Goal: Transaction & Acquisition: Purchase product/service

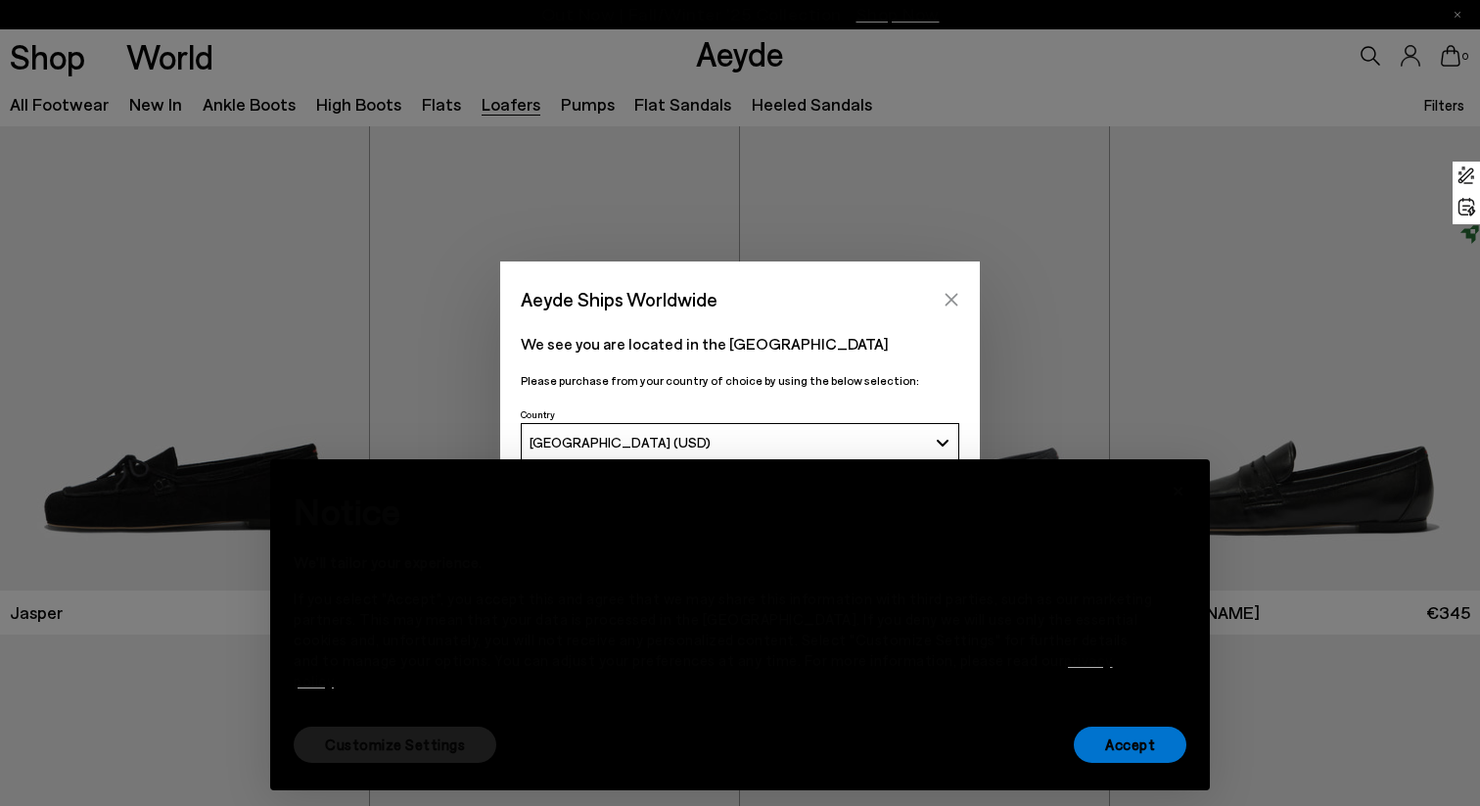
click at [941, 295] on button "Close" at bounding box center [951, 299] width 29 height 29
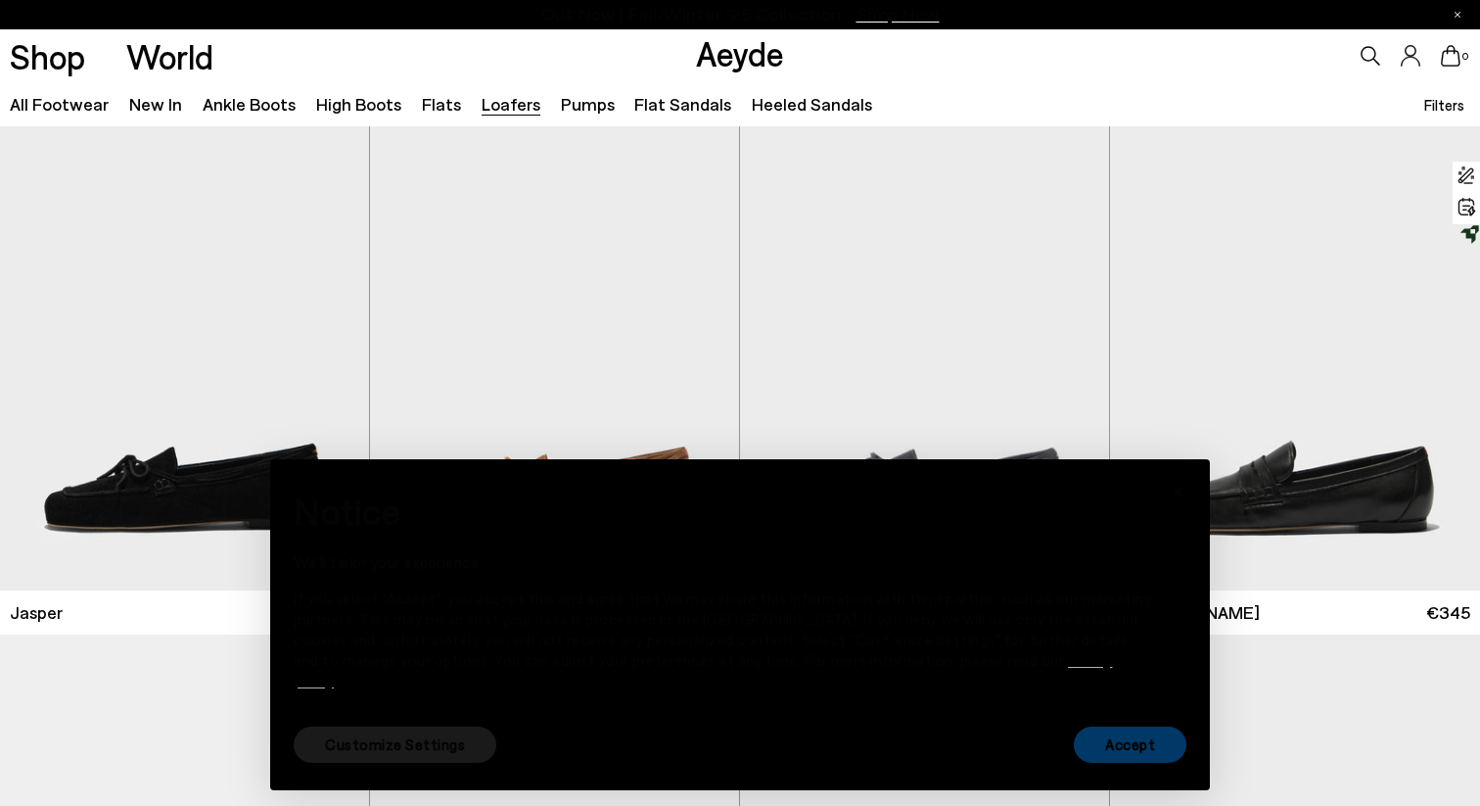
click at [1150, 746] on font "Accept" at bounding box center [1130, 744] width 50 height 18
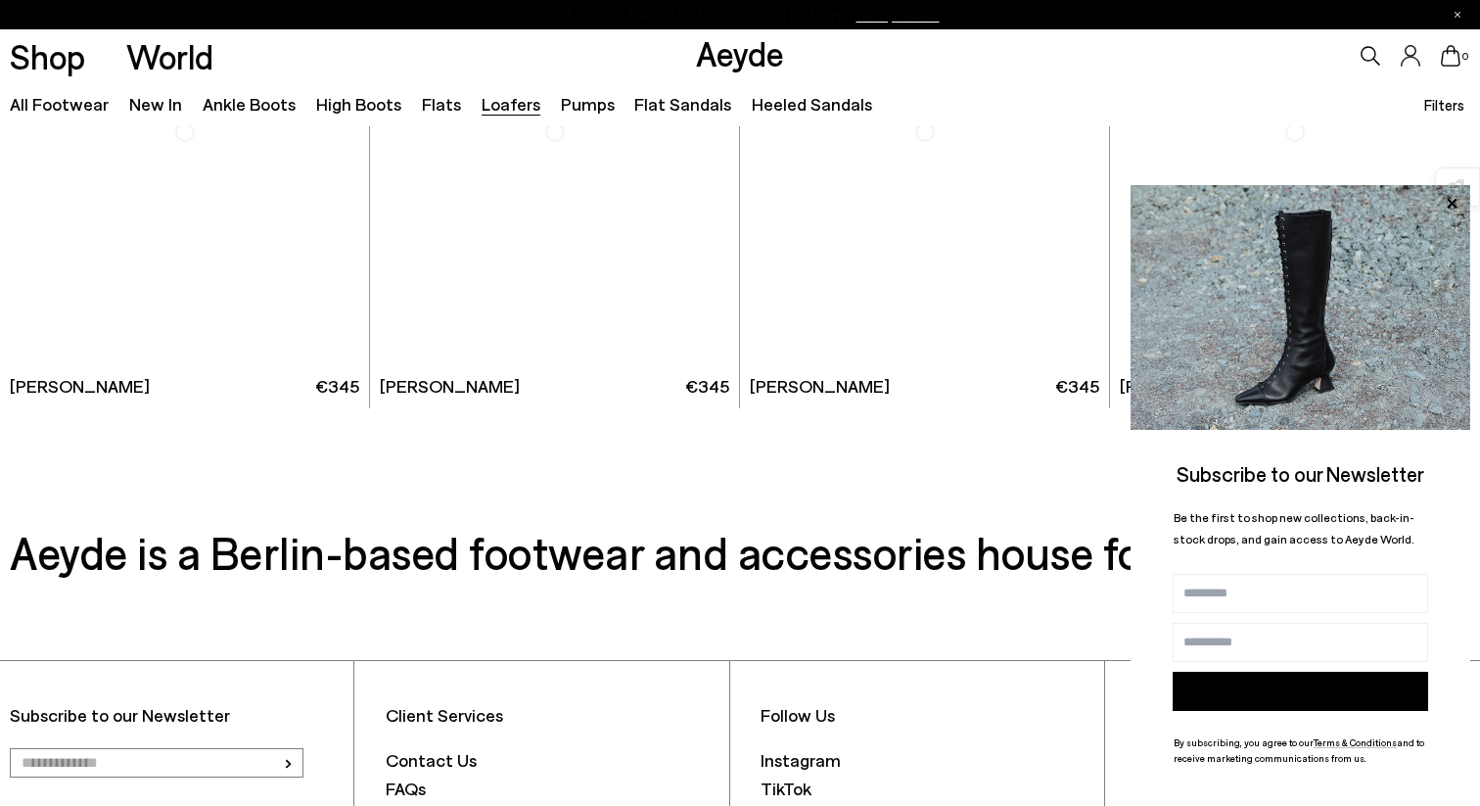
scroll to position [3778, 0]
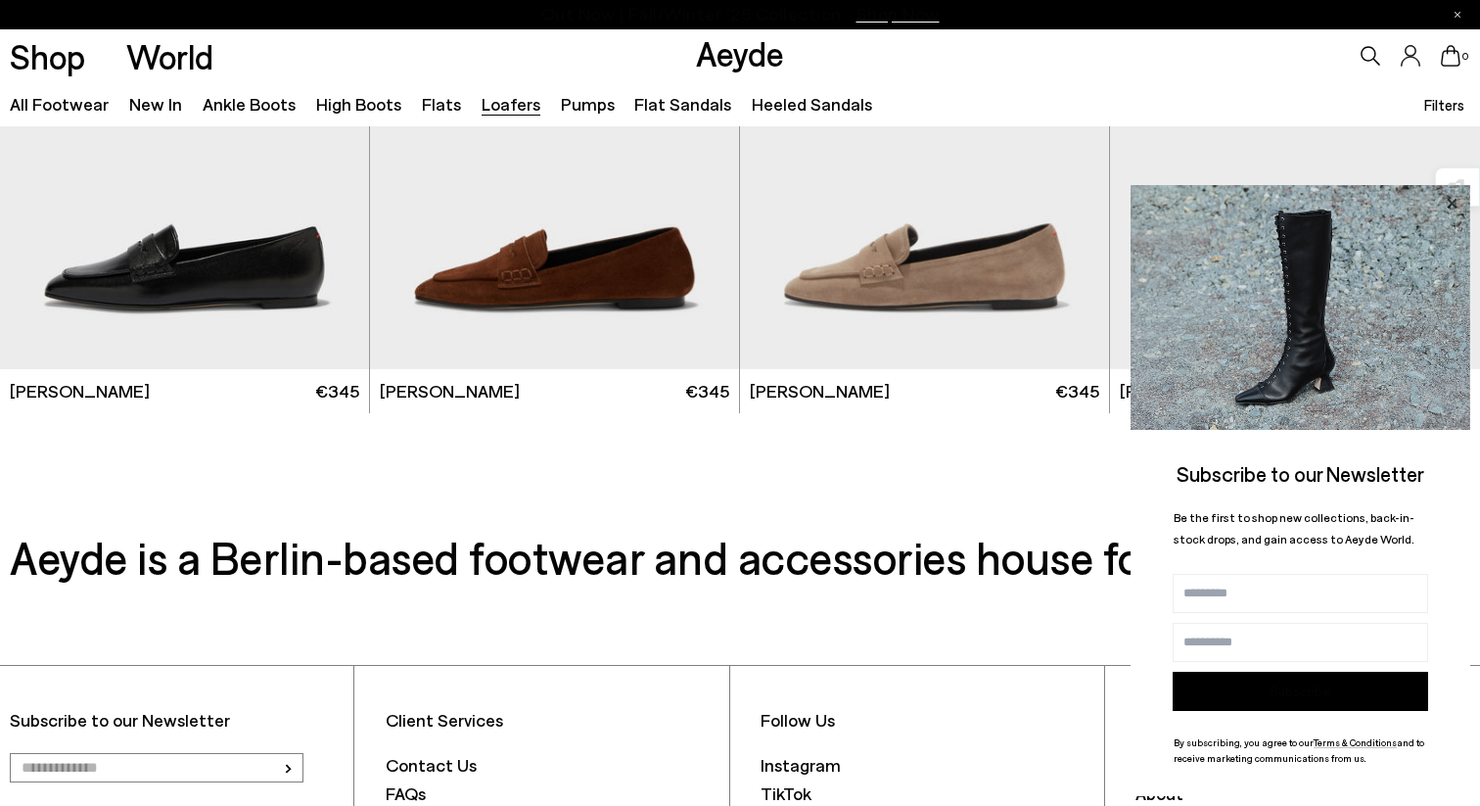
click at [1454, 202] on icon at bounding box center [1452, 203] width 10 height 10
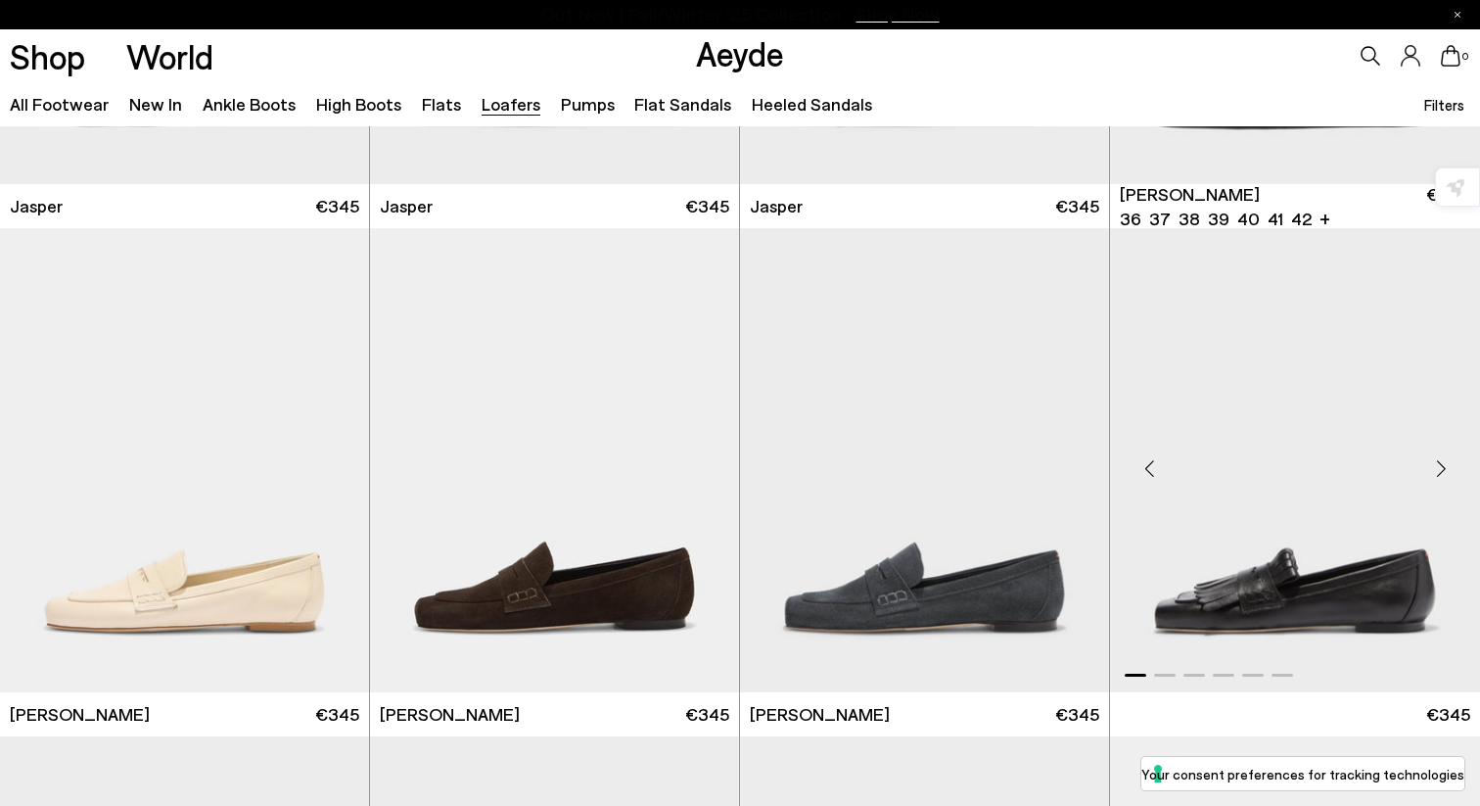
scroll to position [408, 0]
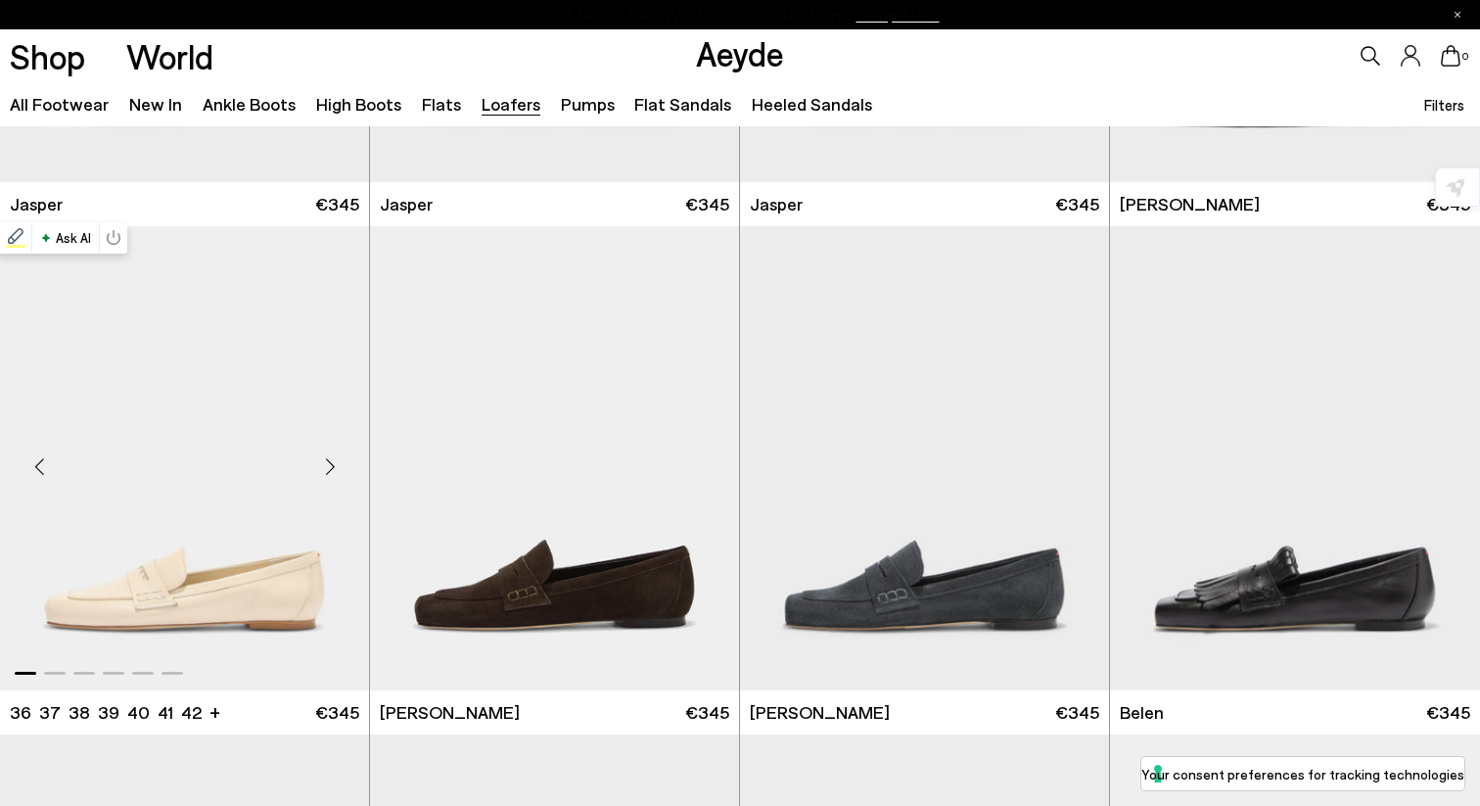
click at [215, 475] on img "1 / 6" at bounding box center [184, 458] width 369 height 464
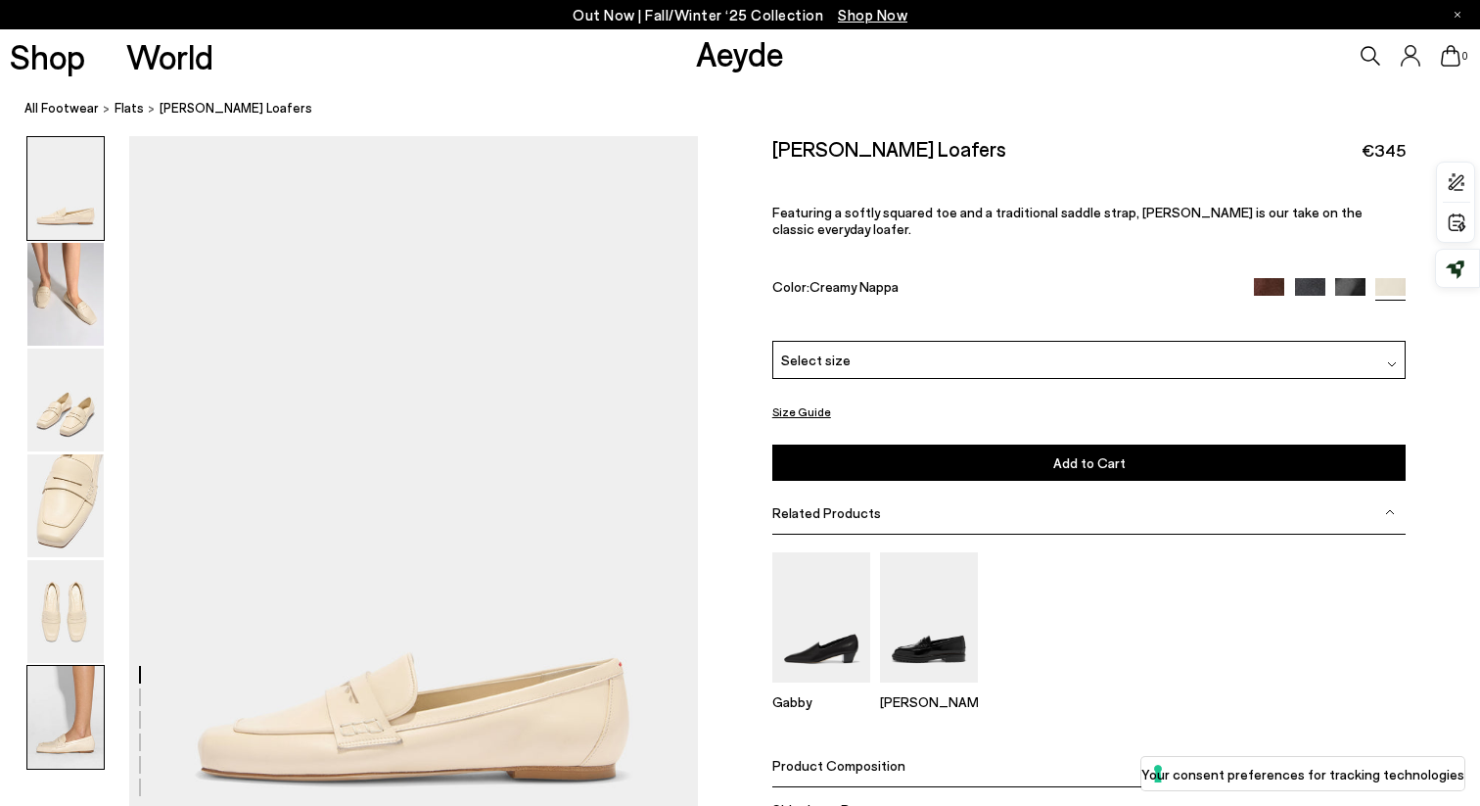
click at [67, 685] on img at bounding box center [65, 717] width 76 height 103
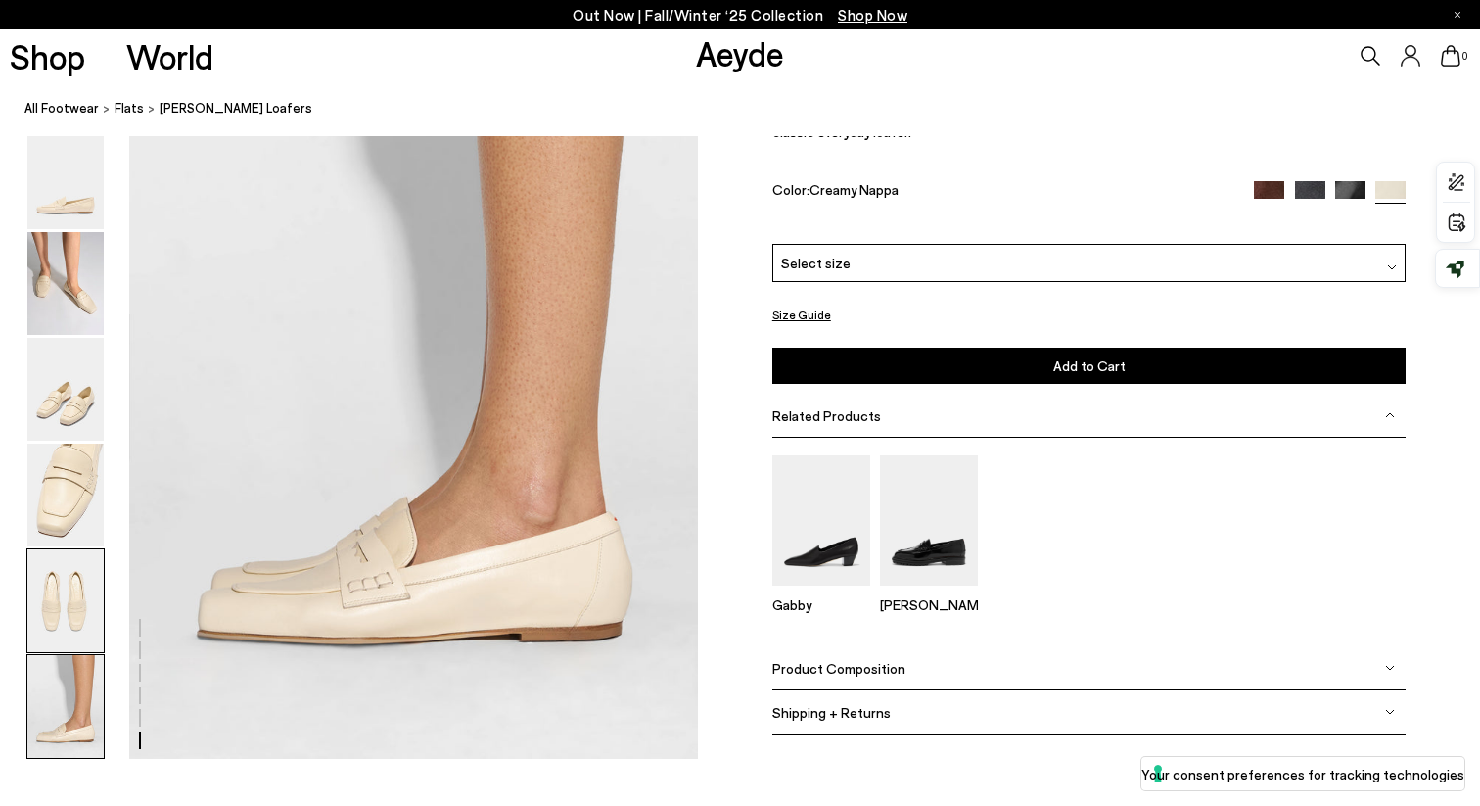
click at [72, 638] on img at bounding box center [65, 600] width 76 height 103
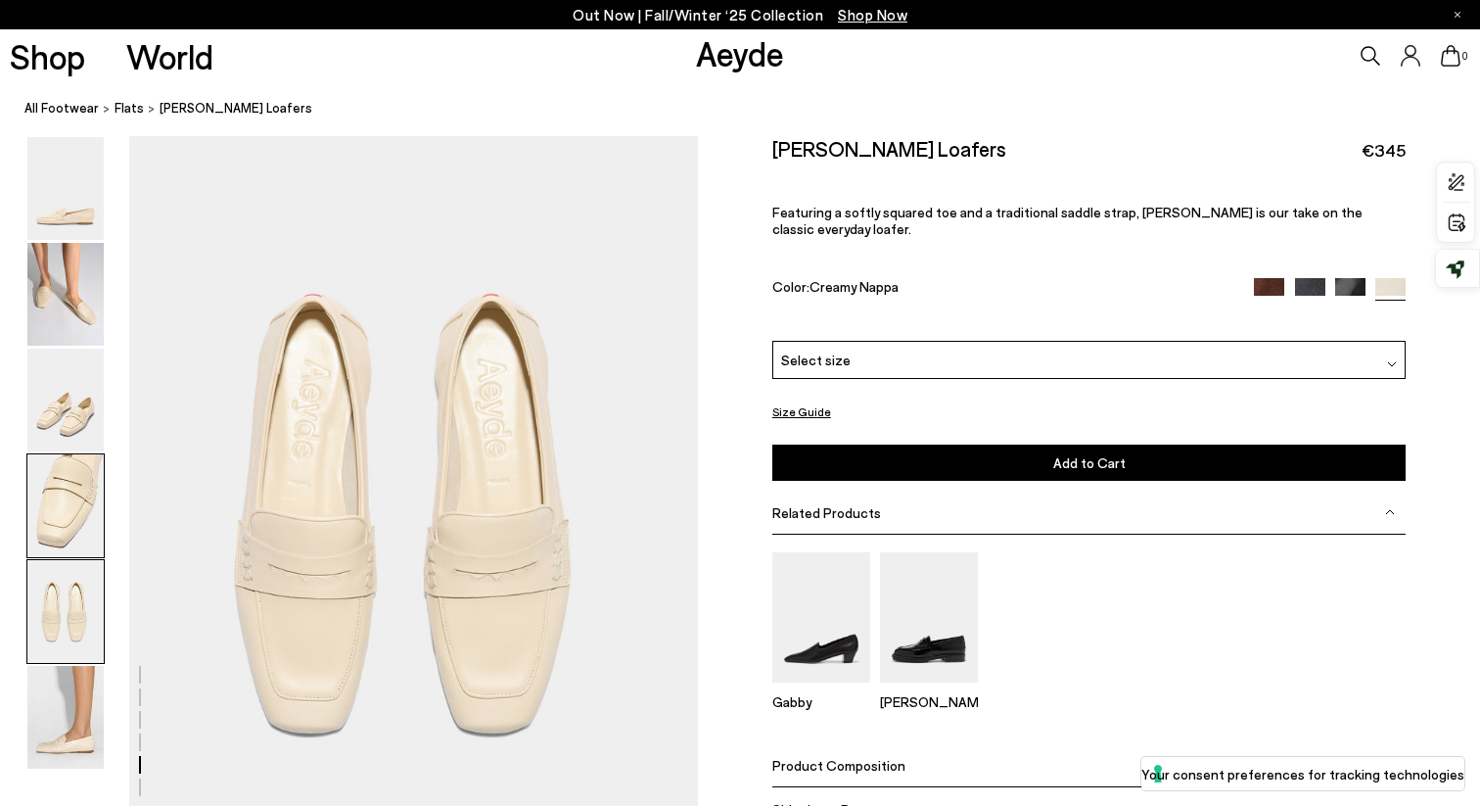
click at [90, 517] on img at bounding box center [65, 505] width 76 height 103
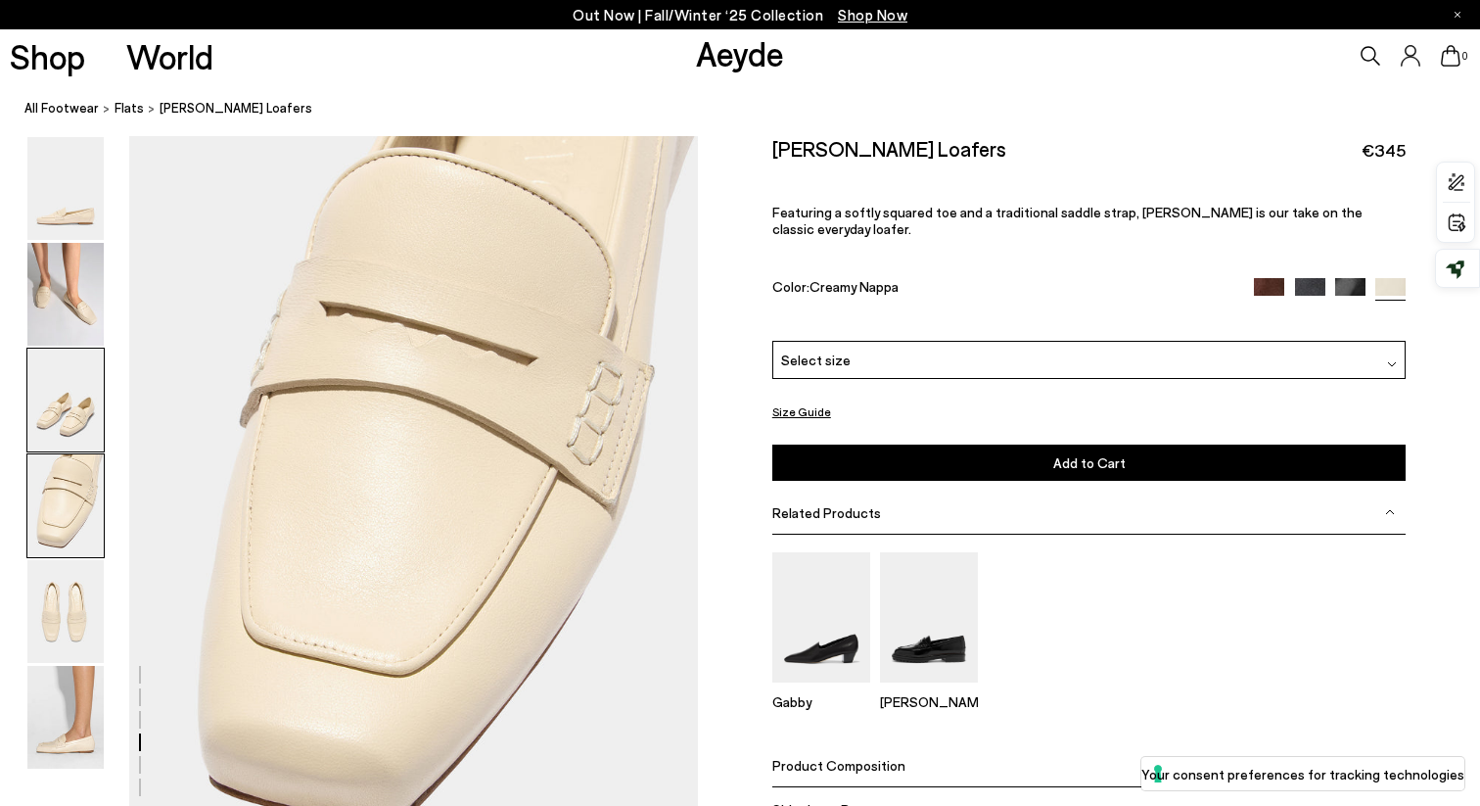
click at [87, 402] on img at bounding box center [65, 400] width 76 height 103
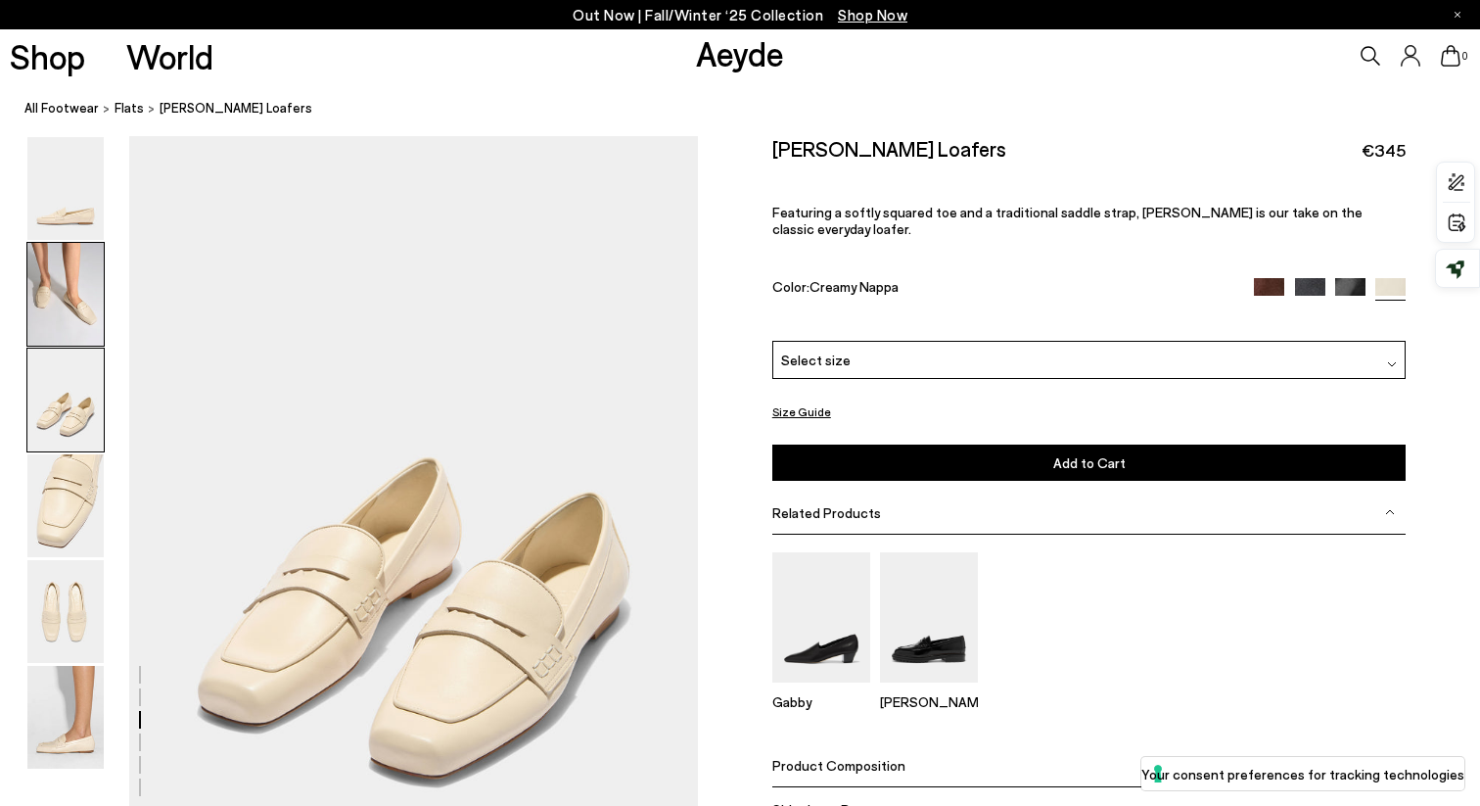
click at [81, 300] on img at bounding box center [65, 294] width 76 height 103
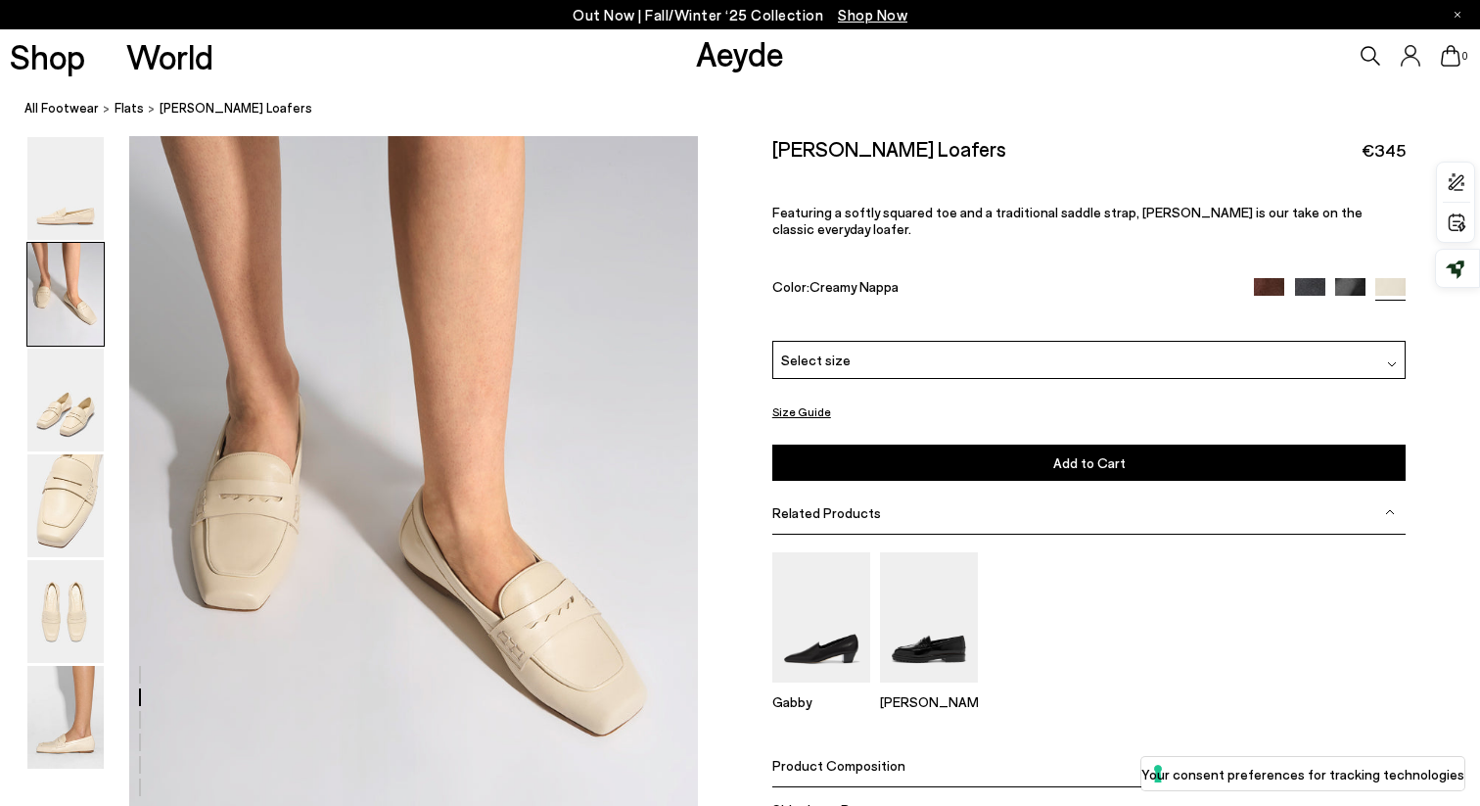
scroll to position [764, 0]
click at [1268, 277] on img at bounding box center [1269, 292] width 30 height 30
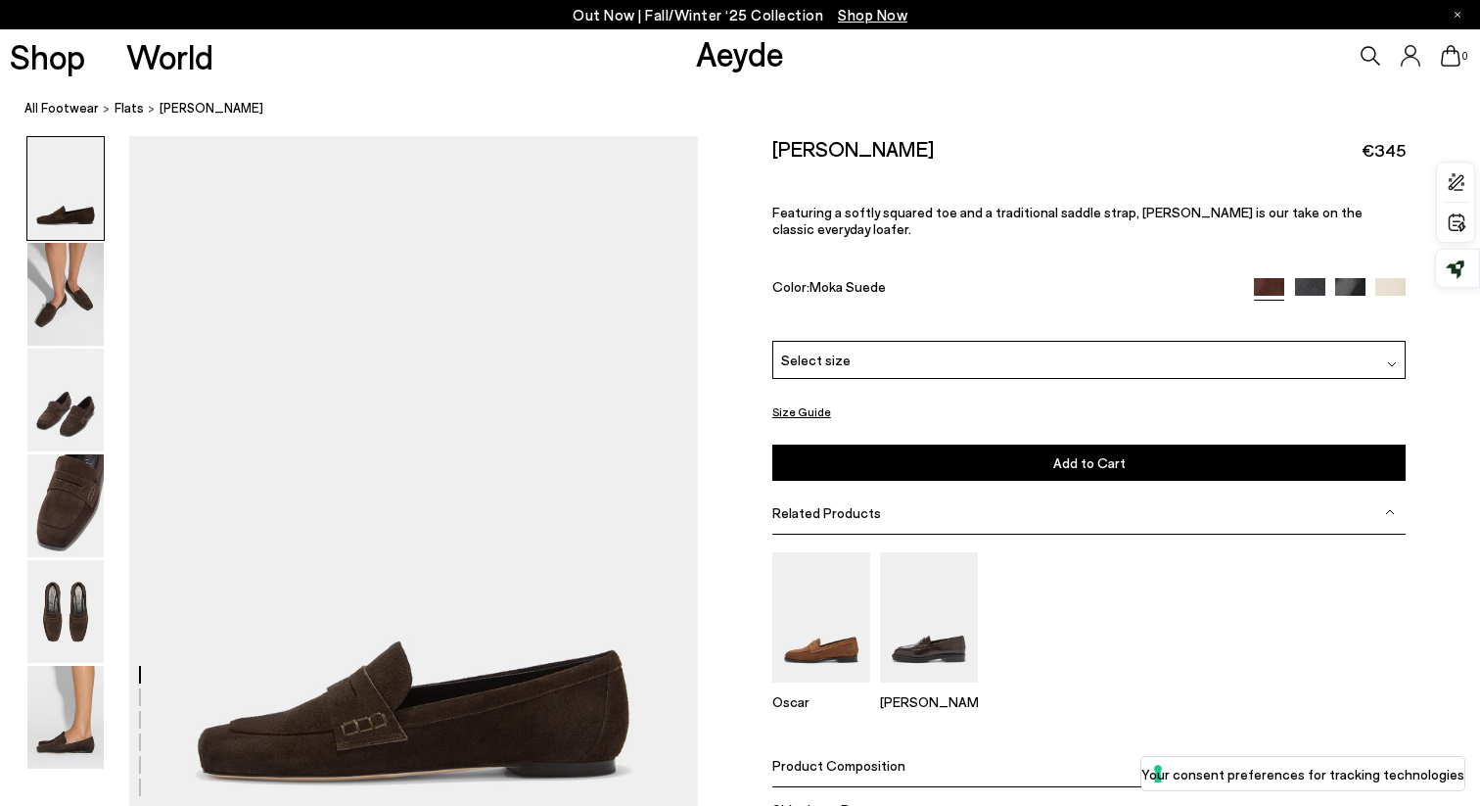
click at [1312, 278] on img at bounding box center [1310, 293] width 30 height 30
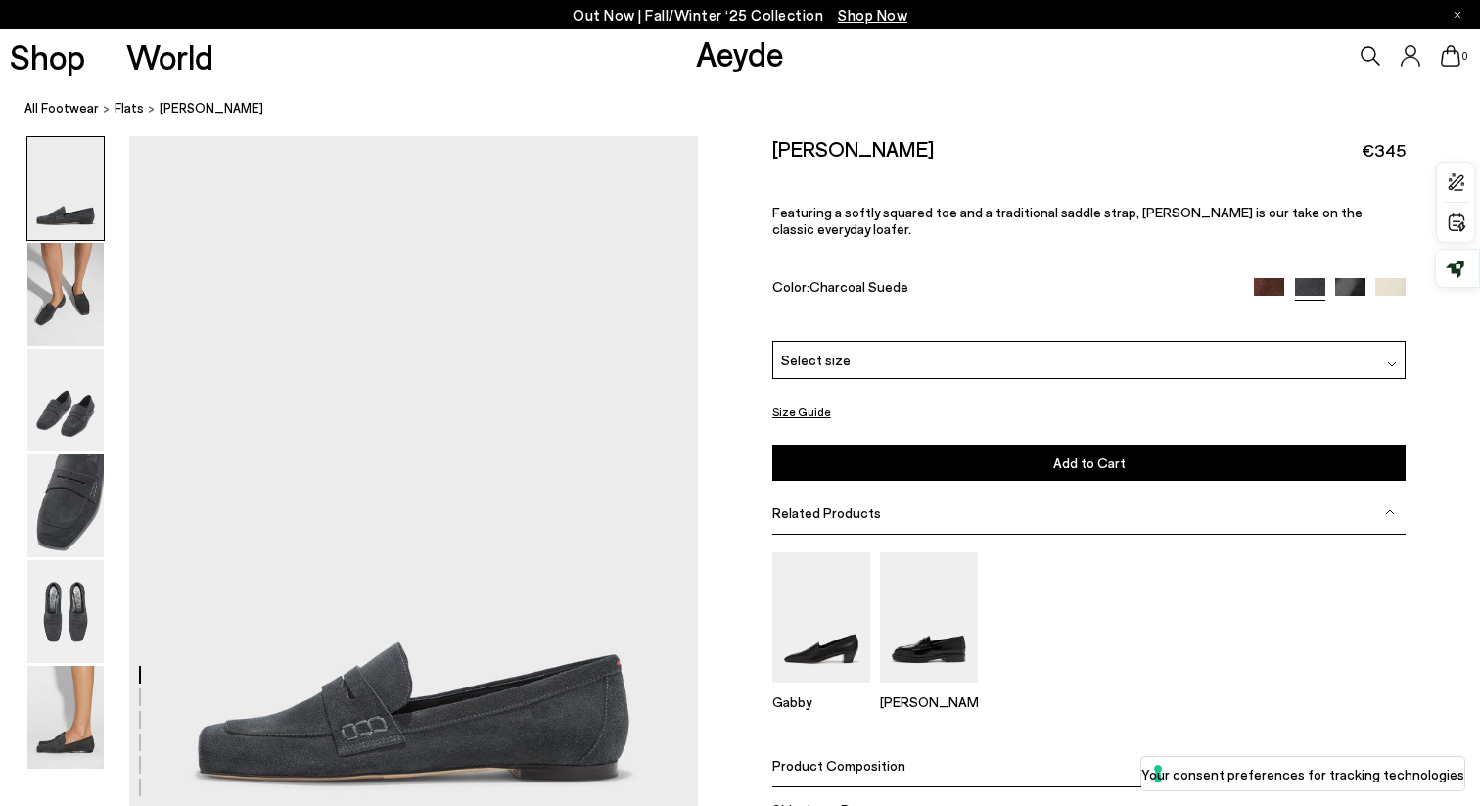
click at [1351, 278] on img at bounding box center [1350, 293] width 30 height 30
